Goal: Information Seeking & Learning: Learn about a topic

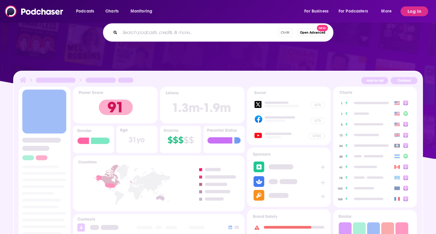
scroll to position [154, 0]
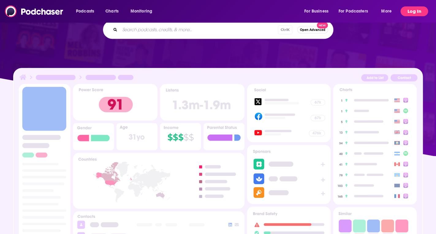
click at [409, 12] on button "Log In" at bounding box center [414, 11] width 28 height 10
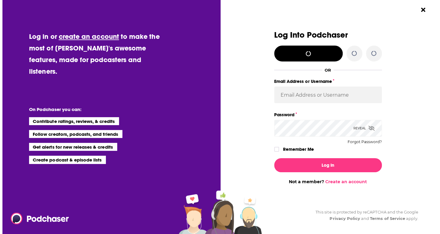
scroll to position [0, 0]
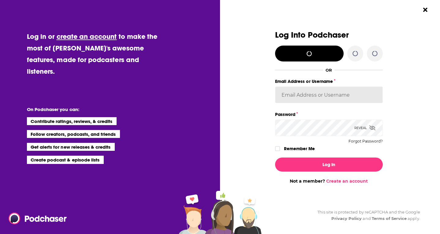
type input "WE_Broadcast"
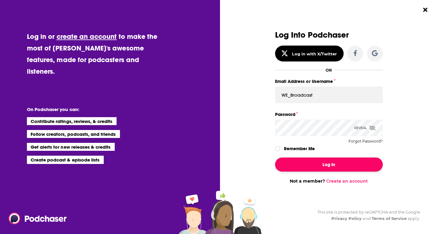
click at [311, 164] on button "Log In" at bounding box center [329, 165] width 108 height 14
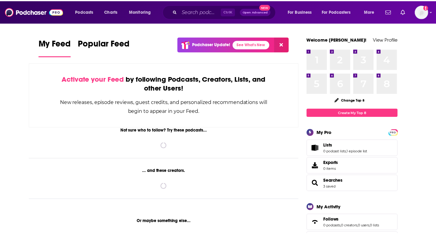
scroll to position [154, 0]
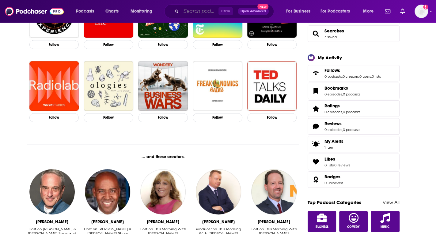
click at [198, 10] on input "Search podcasts, credits, & more..." at bounding box center [199, 11] width 37 height 10
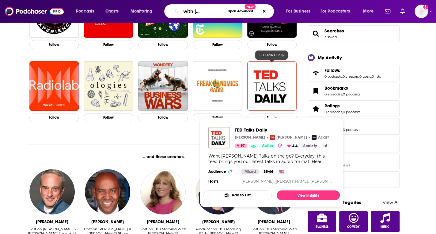
scroll to position [0, 26]
type input "solutions with [PERSON_NAME]"
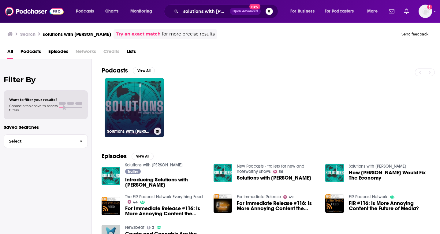
click at [139, 105] on link "Solutions with [PERSON_NAME]" at bounding box center [134, 107] width 59 height 59
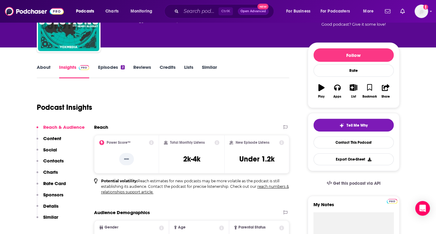
scroll to position [53, 0]
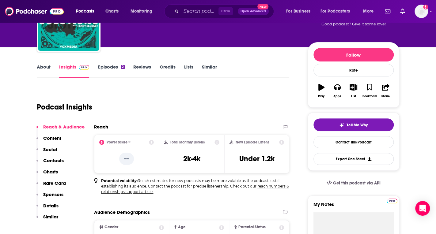
click at [38, 66] on link "About" at bounding box center [44, 71] width 14 height 14
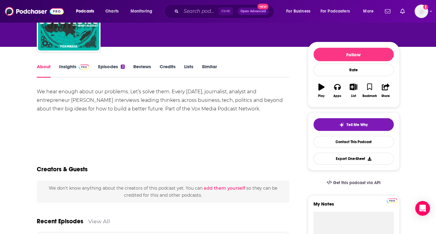
scroll to position [57, 0]
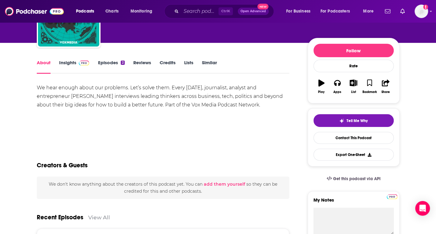
click at [116, 64] on link "Episodes 2" at bounding box center [111, 67] width 27 height 14
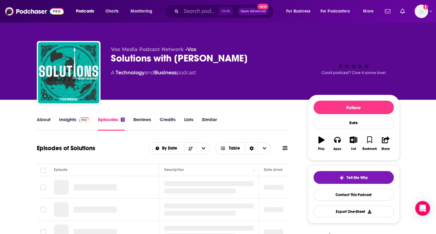
scroll to position [90, 0]
